Goal: Check status: Check status

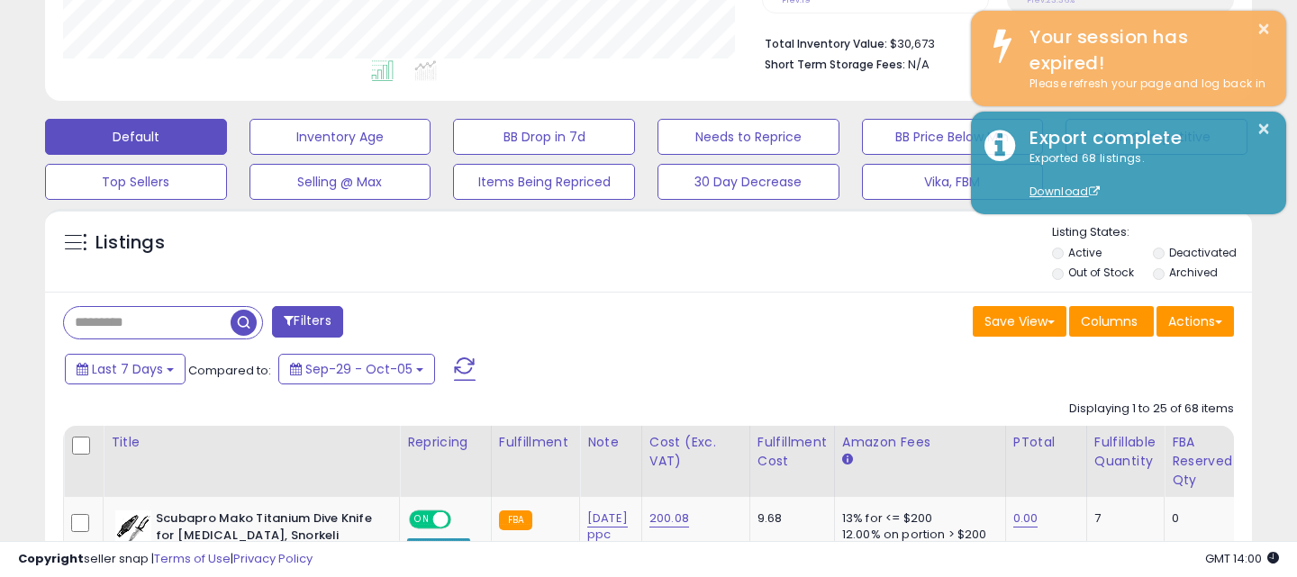
scroll to position [369, 698]
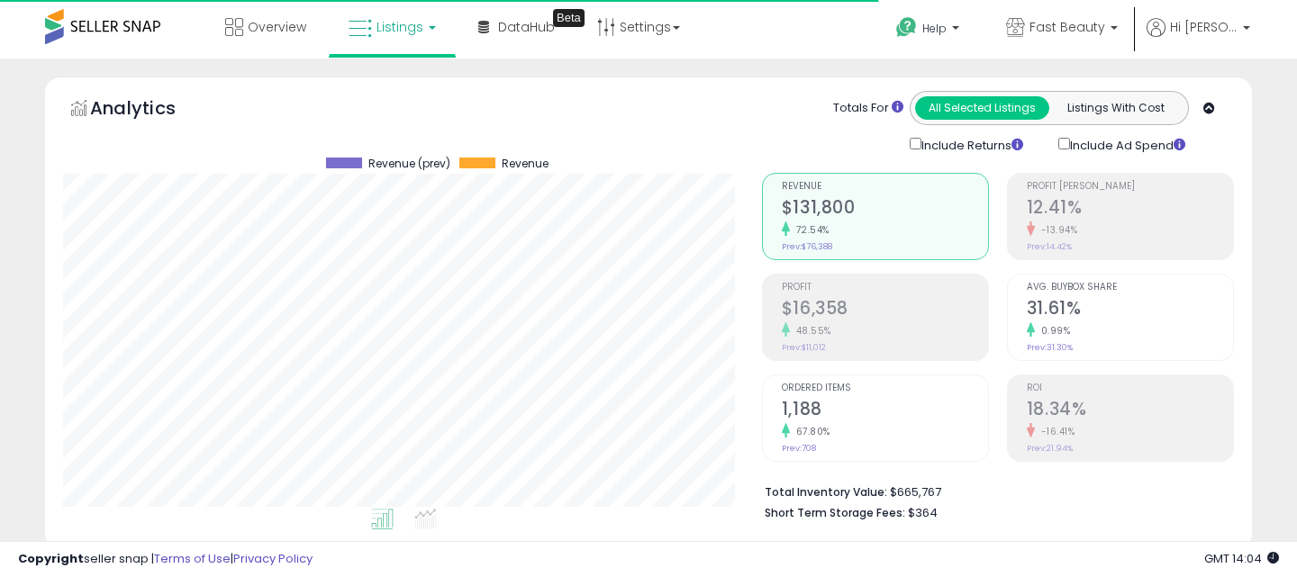
scroll to position [369, 698]
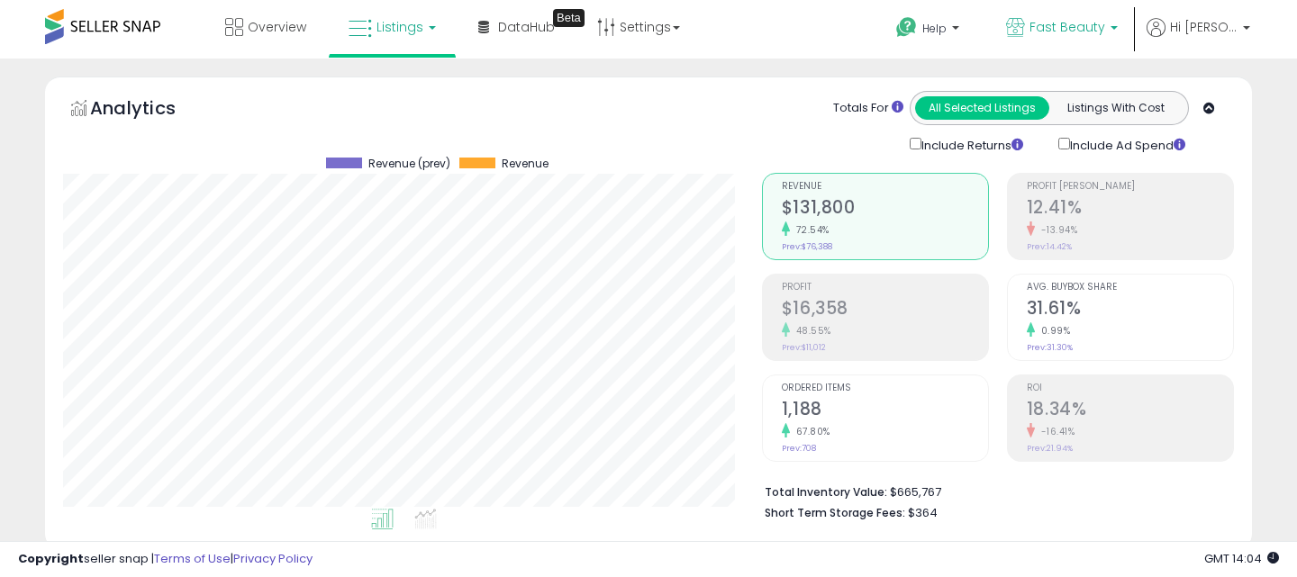
click at [1093, 30] on span "Fast Beauty" at bounding box center [1067, 27] width 76 height 18
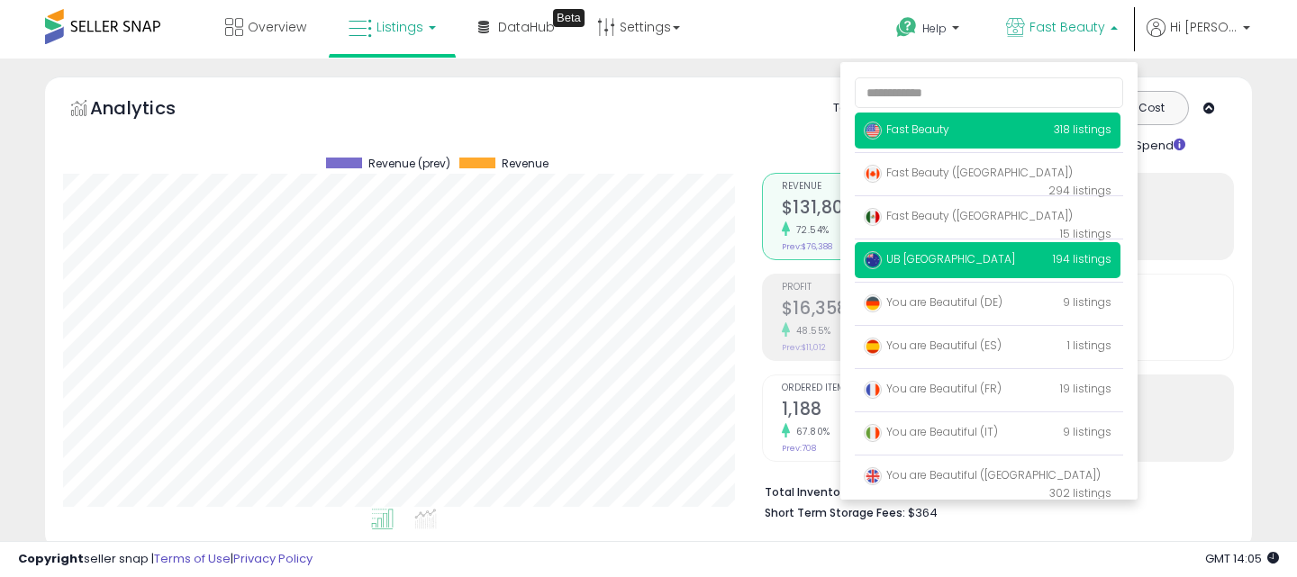
click at [1019, 267] on p "UB Australia 194 listings" at bounding box center [988, 260] width 266 height 36
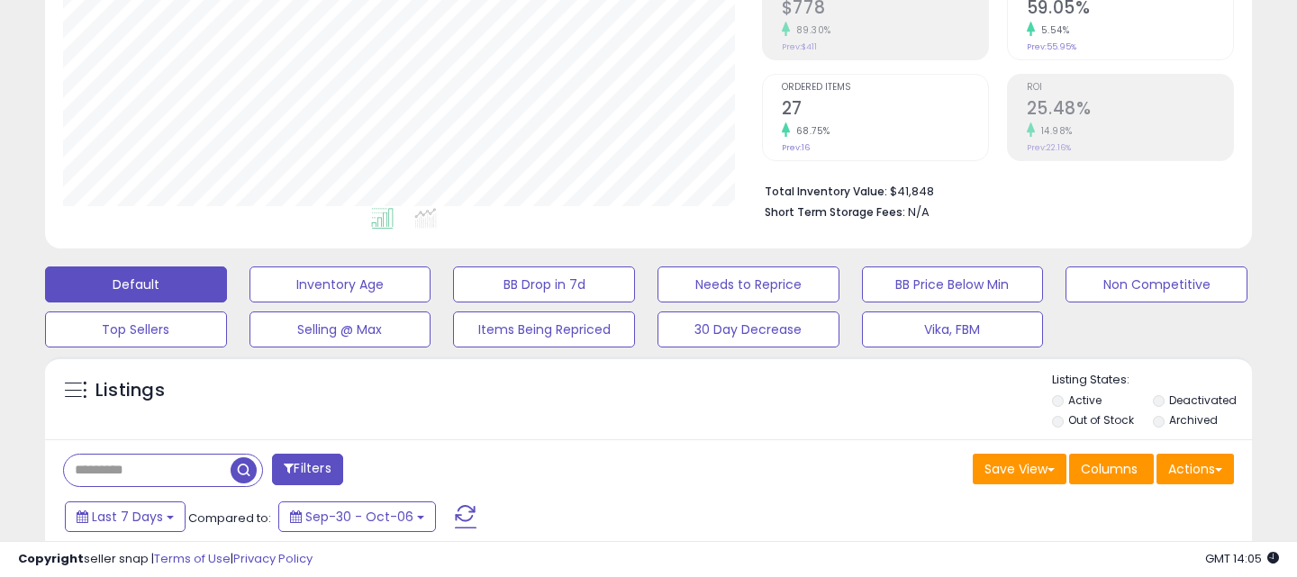
scroll to position [444, 0]
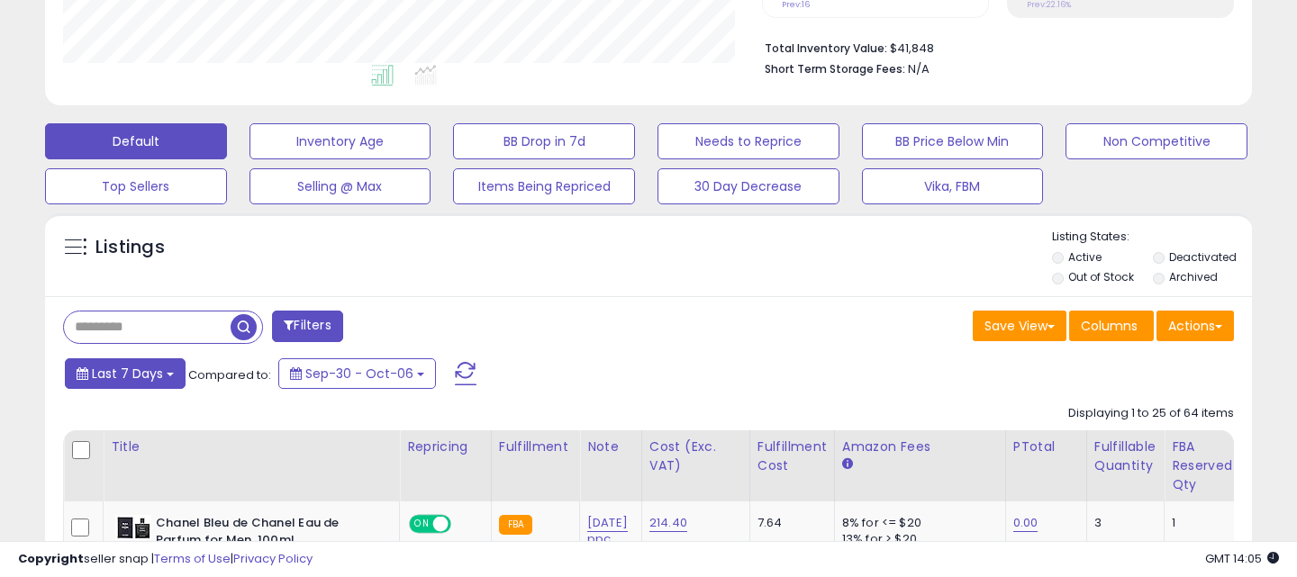
click at [167, 375] on b at bounding box center [170, 375] width 7 height 4
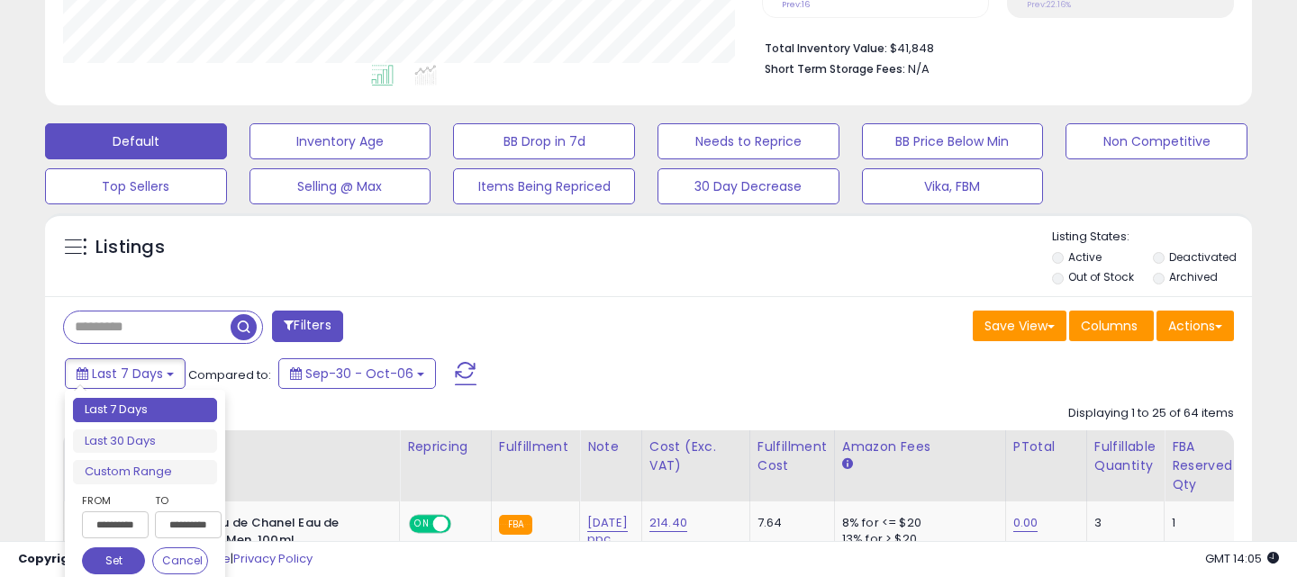
click at [734, 238] on div "Listings" at bounding box center [648, 259] width 1207 height 61
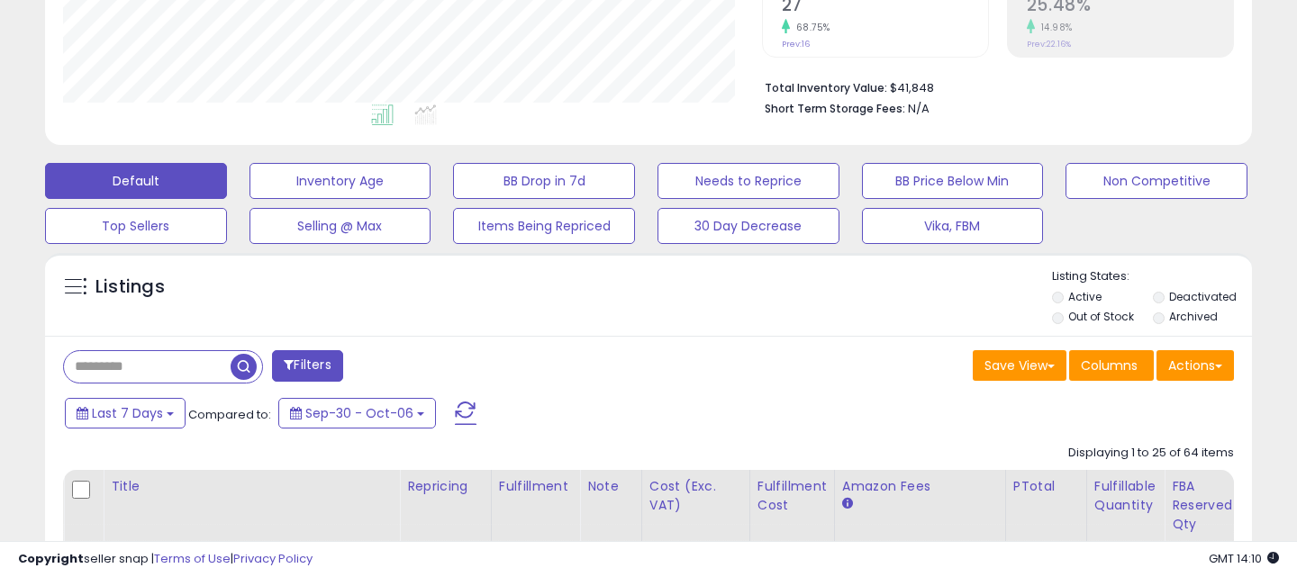
scroll to position [468, 0]
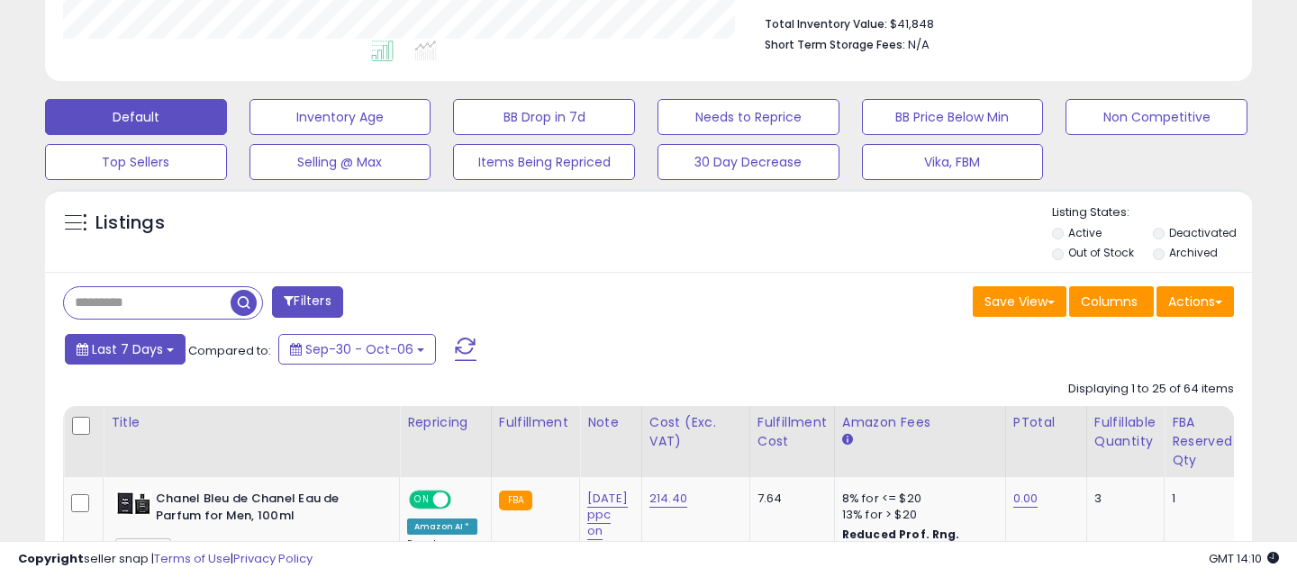
click at [159, 353] on span "Last 7 Days" at bounding box center [127, 349] width 71 height 18
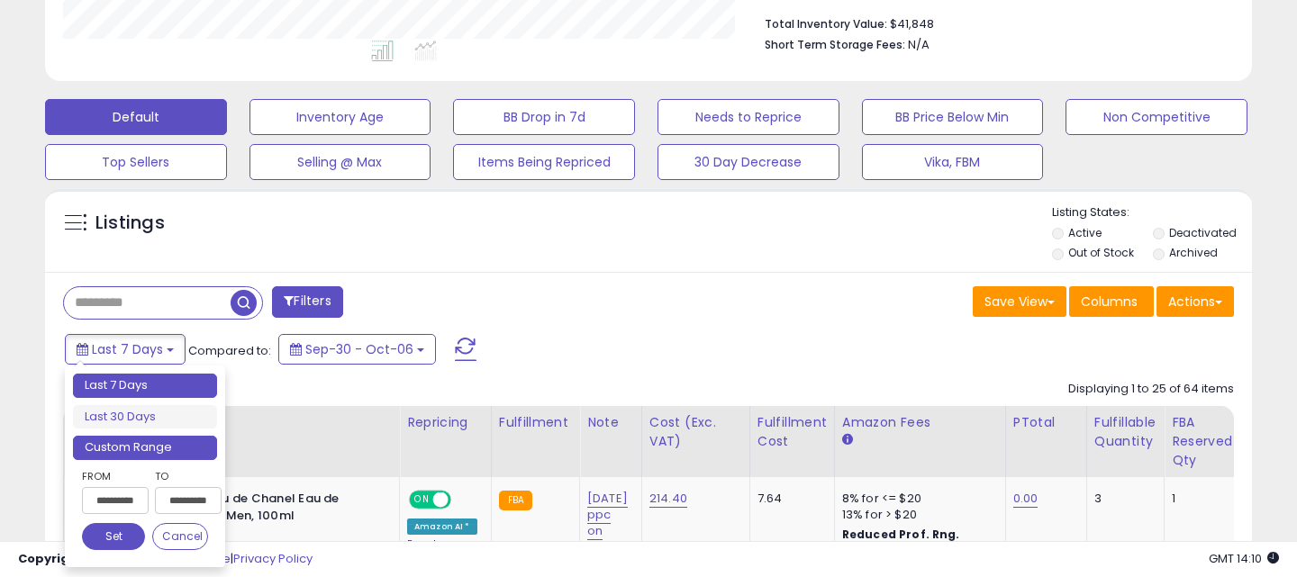
click at [148, 449] on li "Custom Range" at bounding box center [145, 448] width 144 height 24
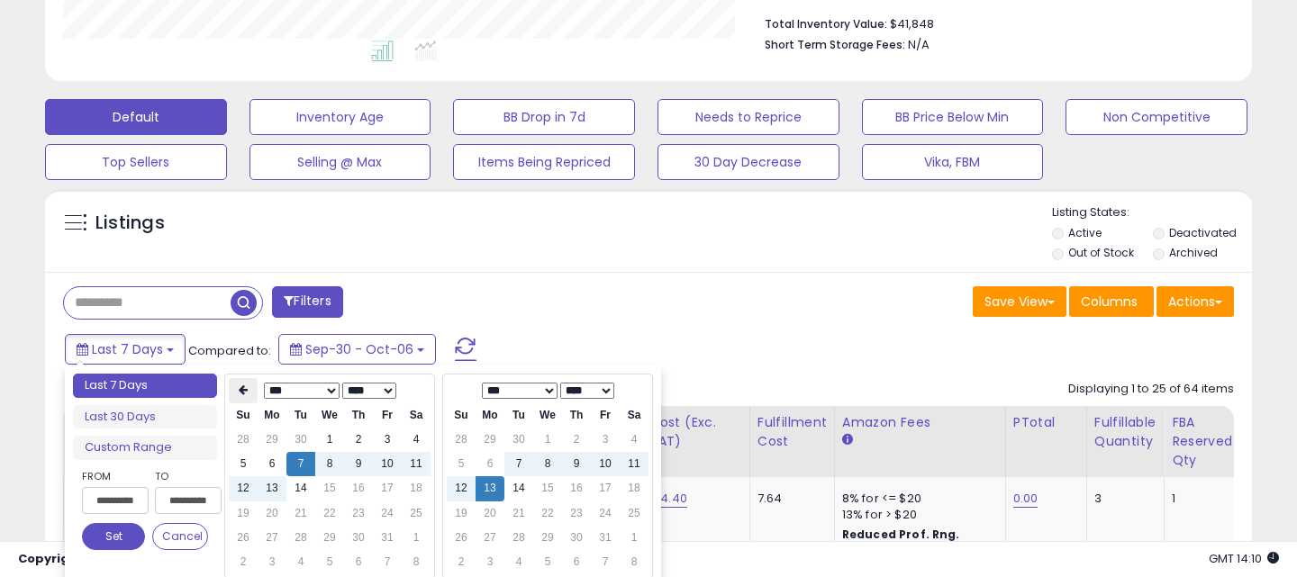
click at [244, 389] on icon at bounding box center [243, 390] width 9 height 11
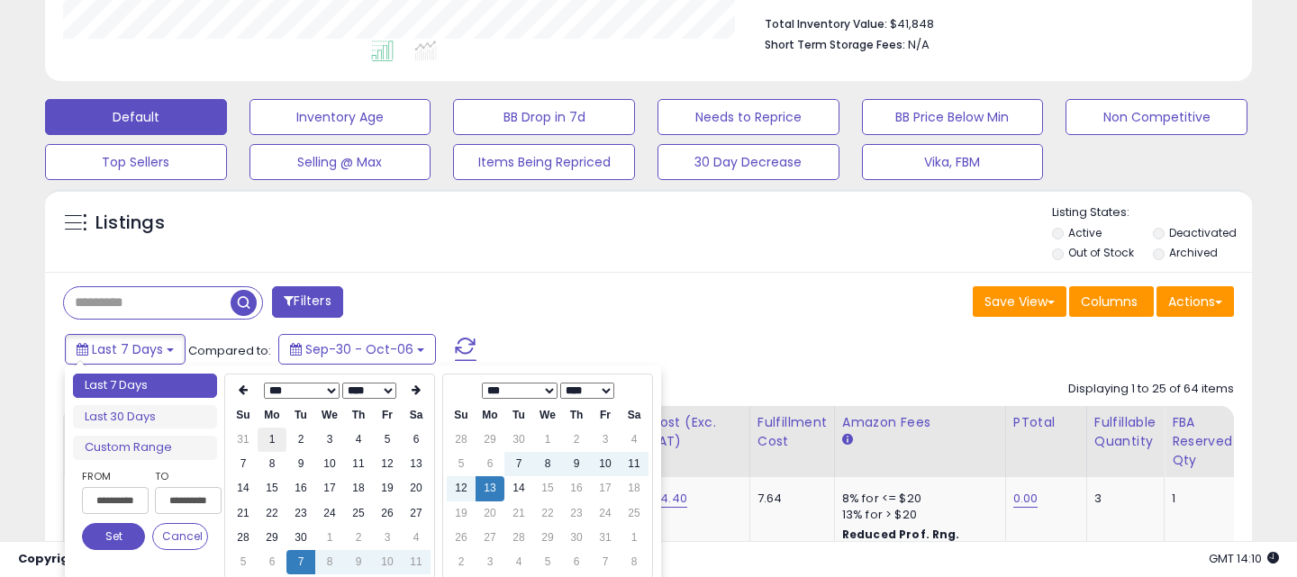
click at [270, 443] on td "1" at bounding box center [272, 440] width 29 height 24
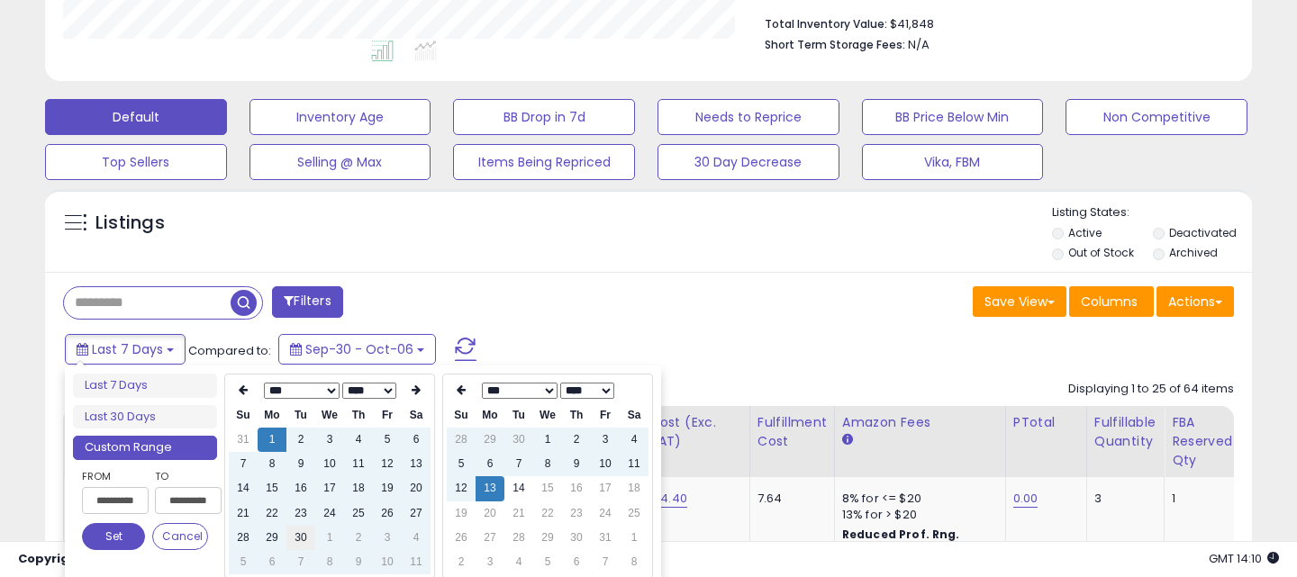
click at [303, 540] on td "30" at bounding box center [300, 538] width 29 height 24
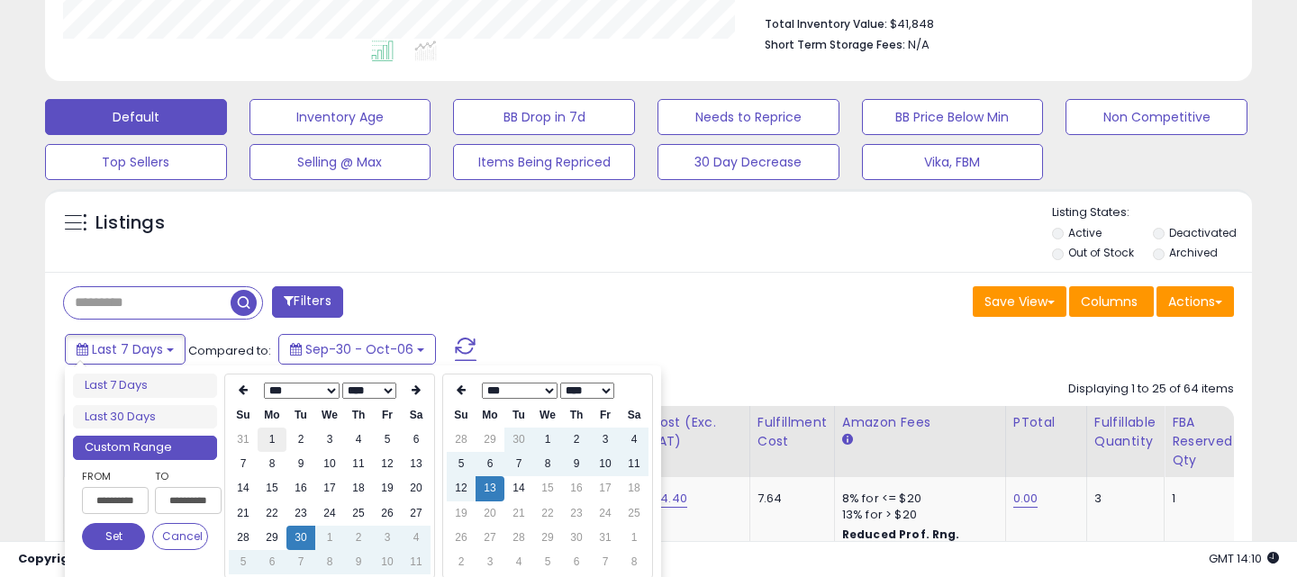
click at [272, 440] on td "1" at bounding box center [272, 440] width 29 height 24
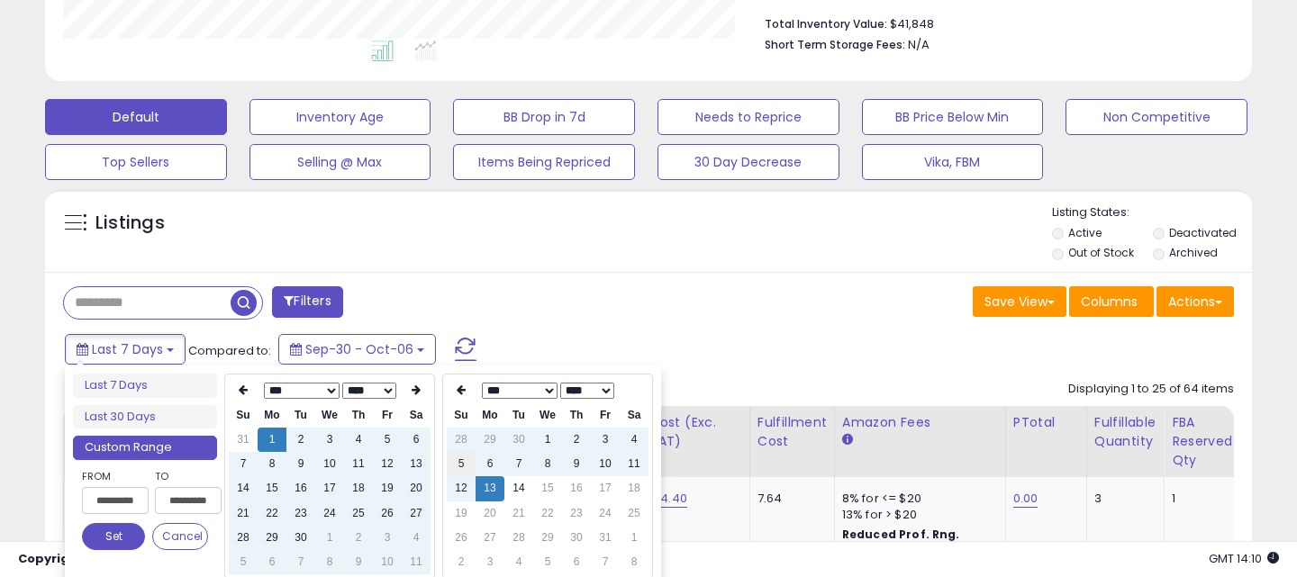
type input "**********"
click at [464, 395] on icon at bounding box center [461, 390] width 9 height 11
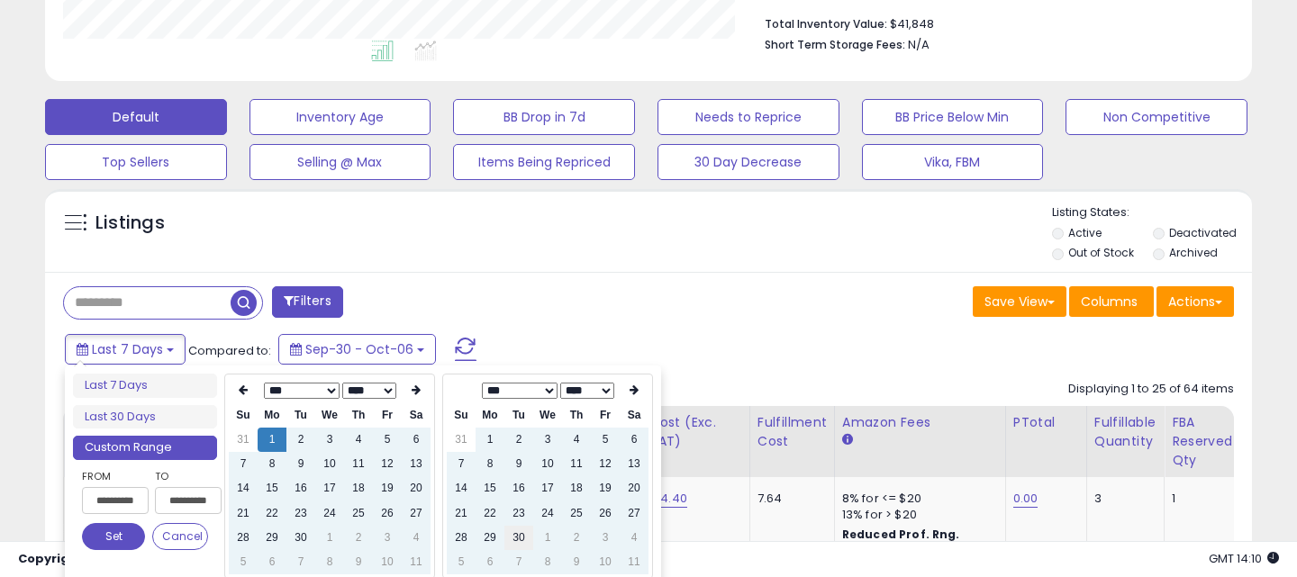
click at [518, 543] on td "30" at bounding box center [518, 538] width 29 height 24
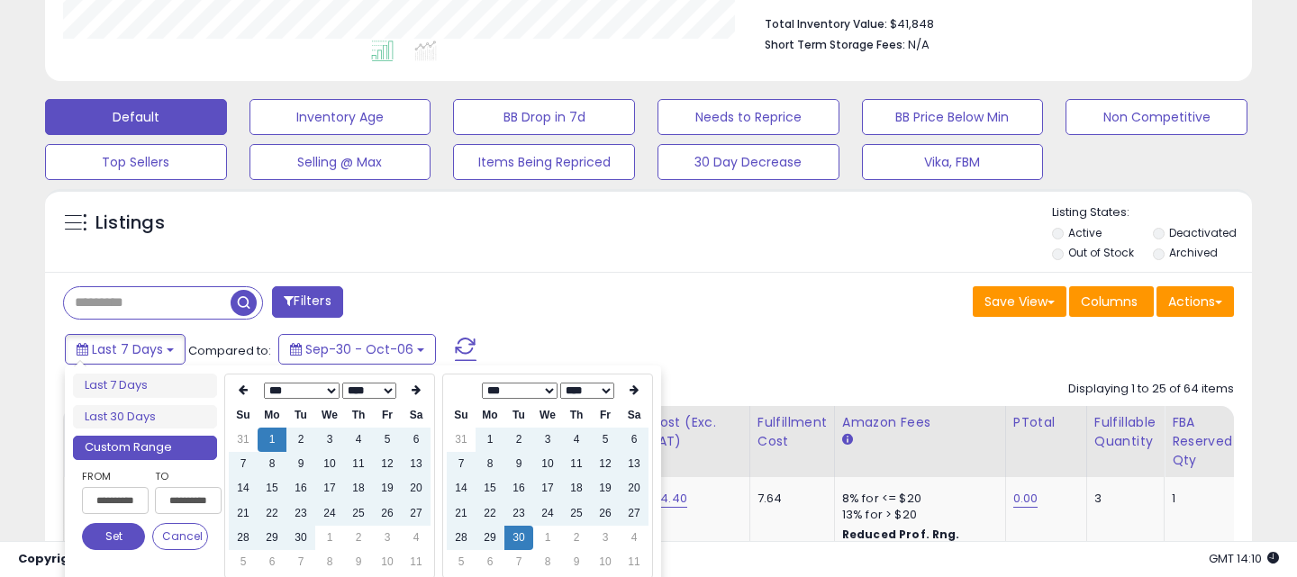
type input "**********"
click at [131, 547] on button "Set" at bounding box center [113, 536] width 63 height 27
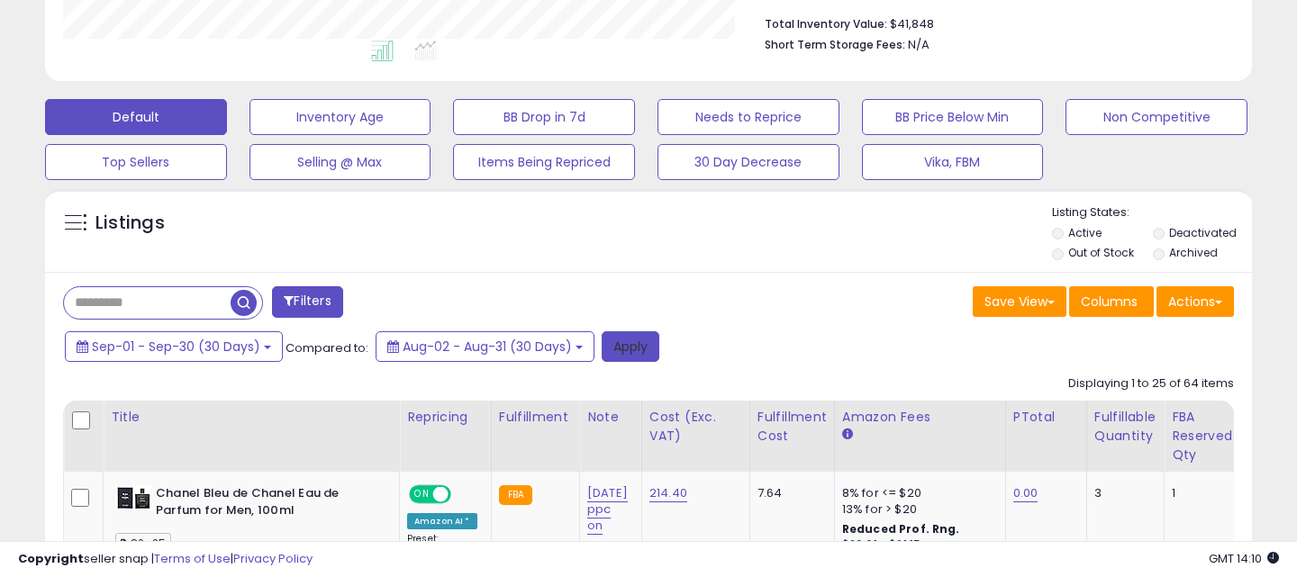
click at [639, 347] on button "Apply" at bounding box center [631, 346] width 58 height 31
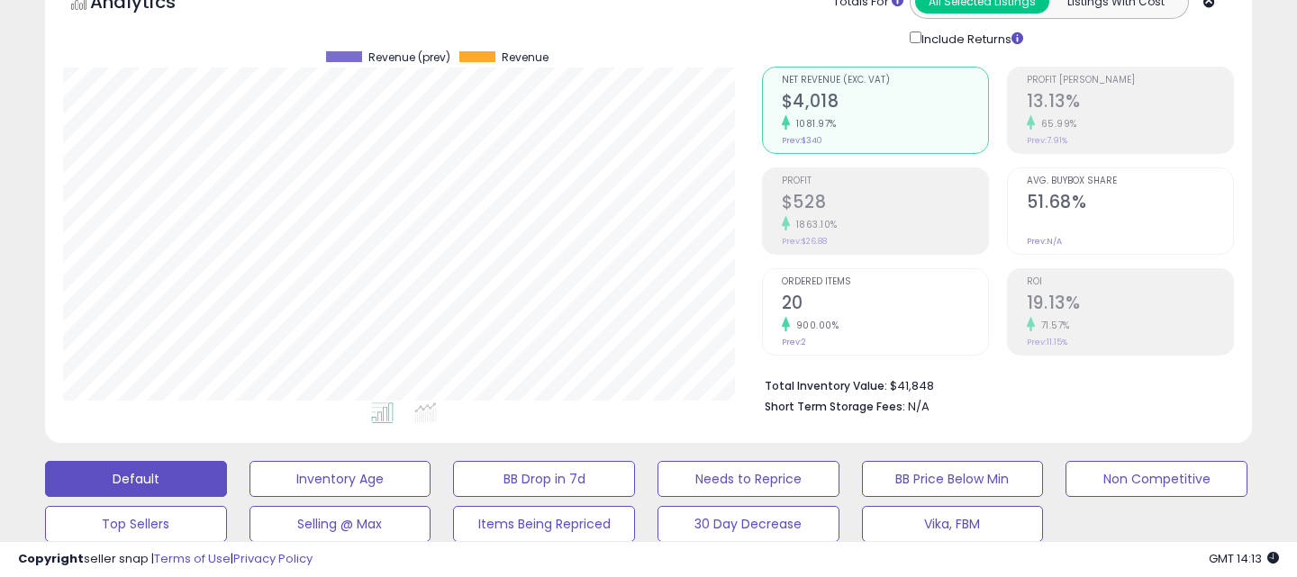
scroll to position [547, 0]
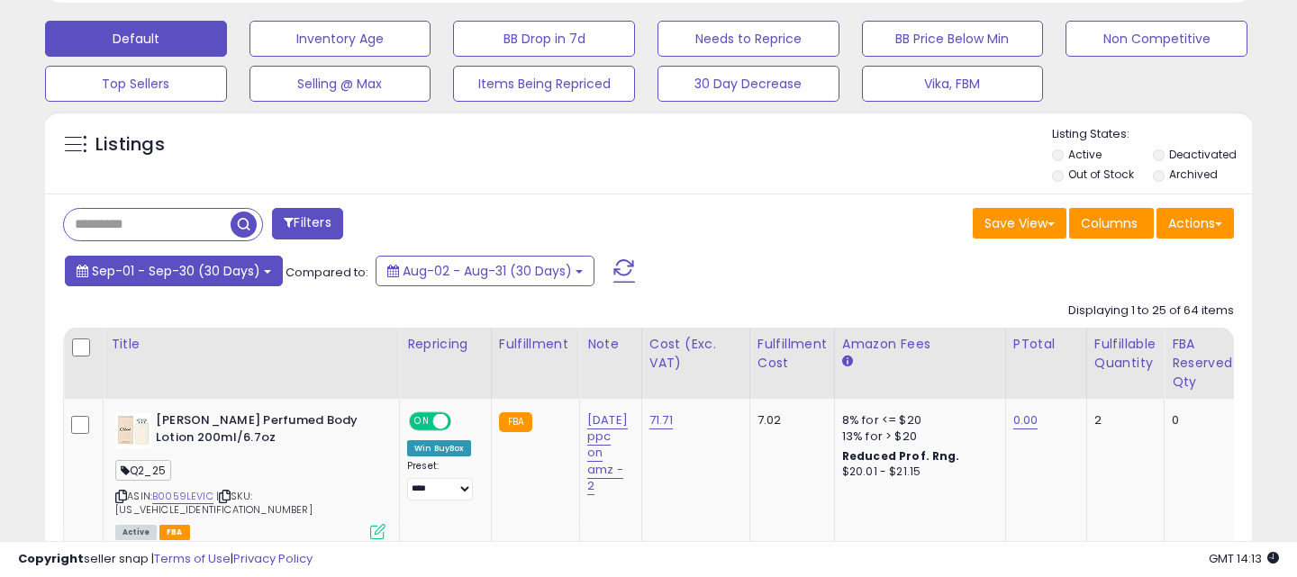
click at [181, 271] on span "Sep-01 - Sep-30 (30 Days)" at bounding box center [176, 271] width 168 height 18
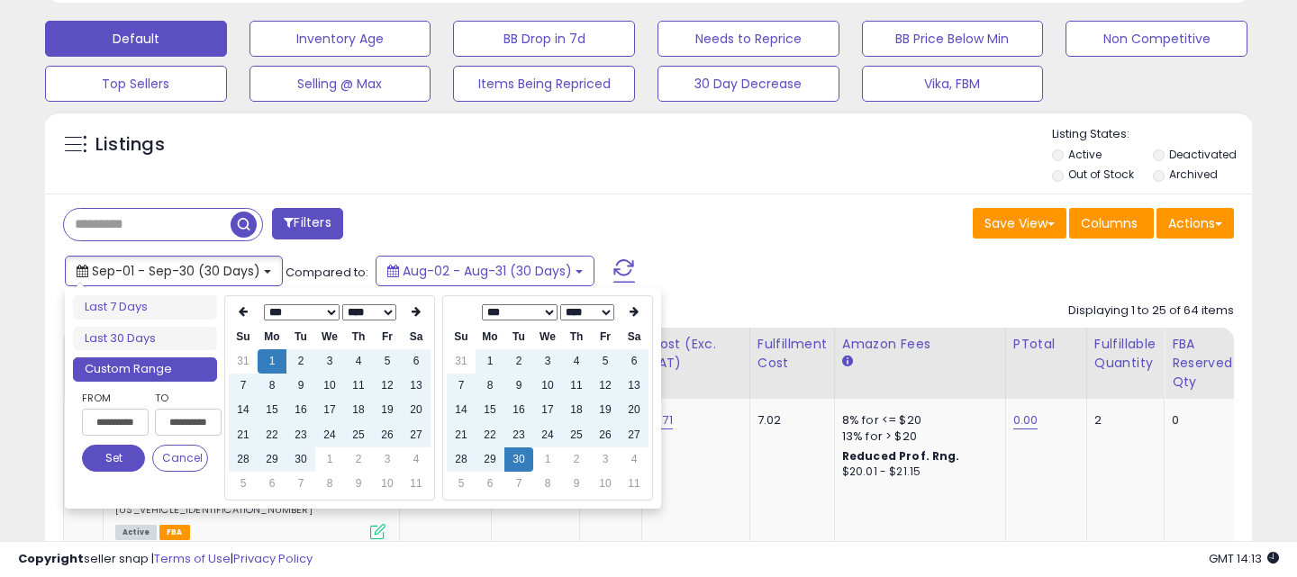
type input "**********"
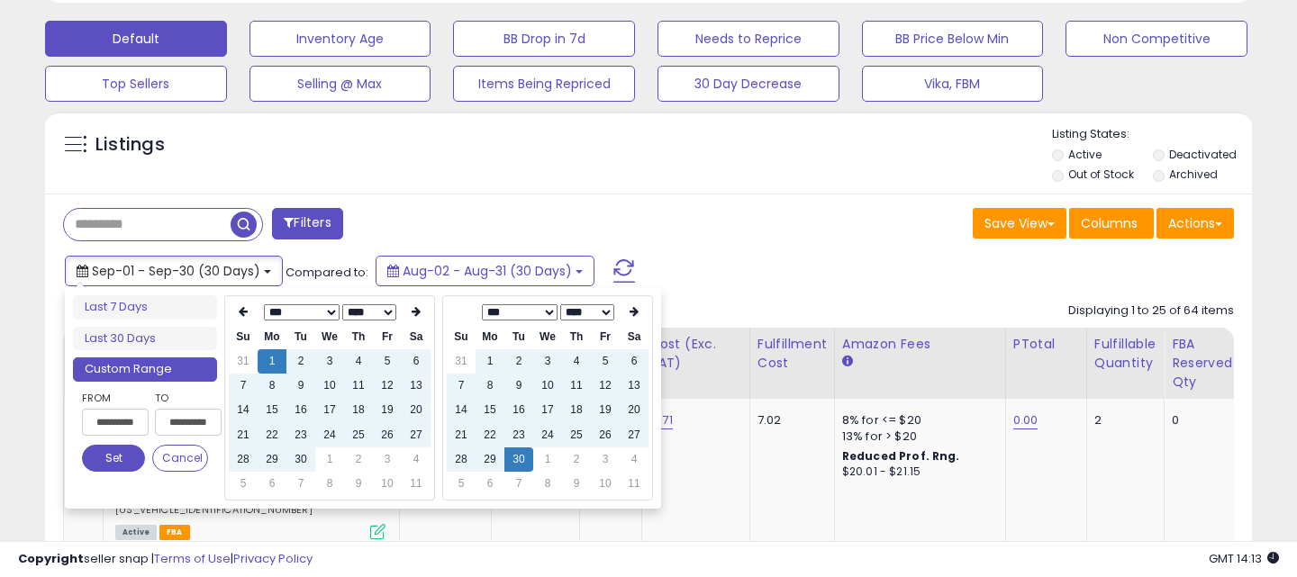
type input "**********"
click at [327, 467] on td "1" at bounding box center [329, 460] width 29 height 24
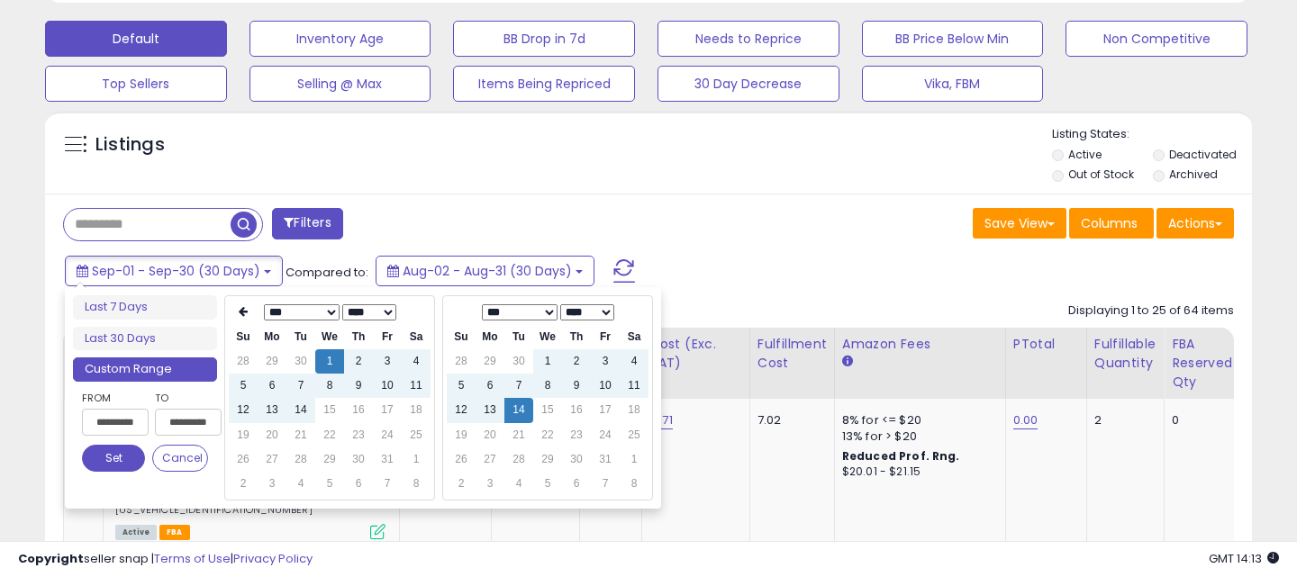
type input "**********"
click at [125, 458] on button "Set" at bounding box center [113, 458] width 63 height 27
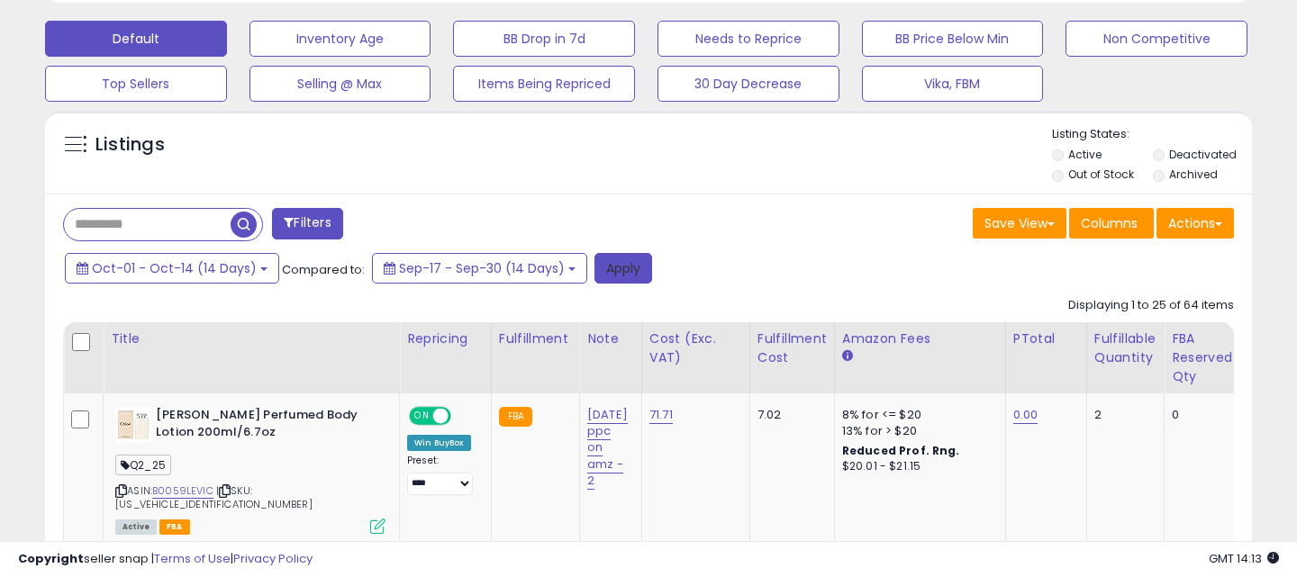
click at [609, 275] on button "Apply" at bounding box center [623, 268] width 58 height 31
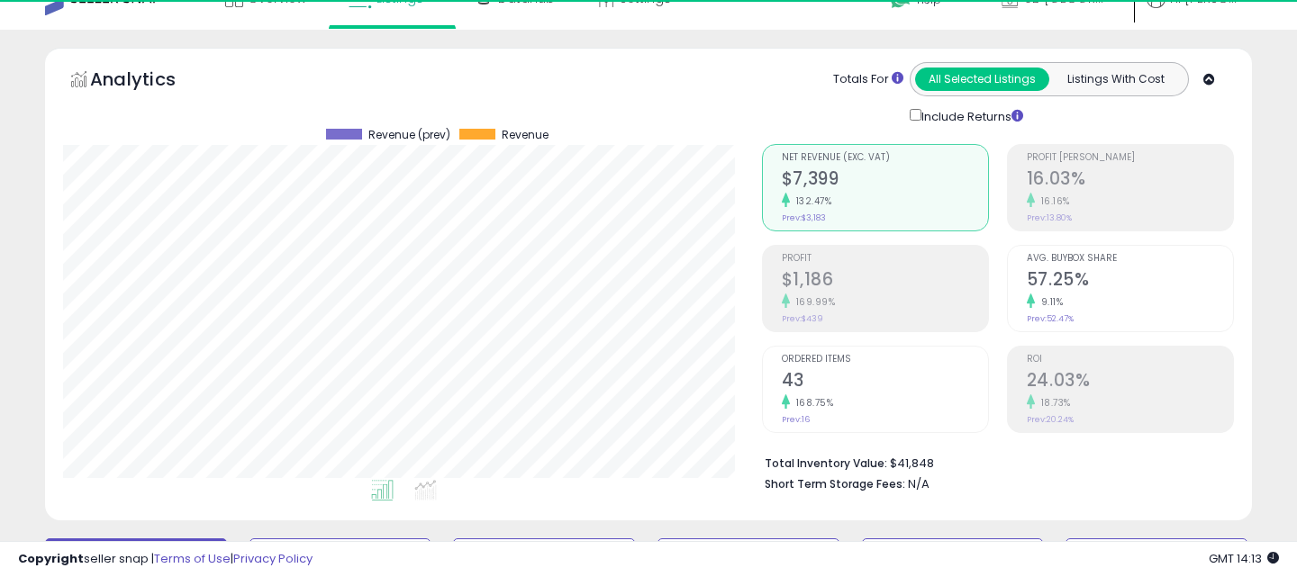
scroll to position [21, 0]
